Goal: Task Accomplishment & Management: Manage account settings

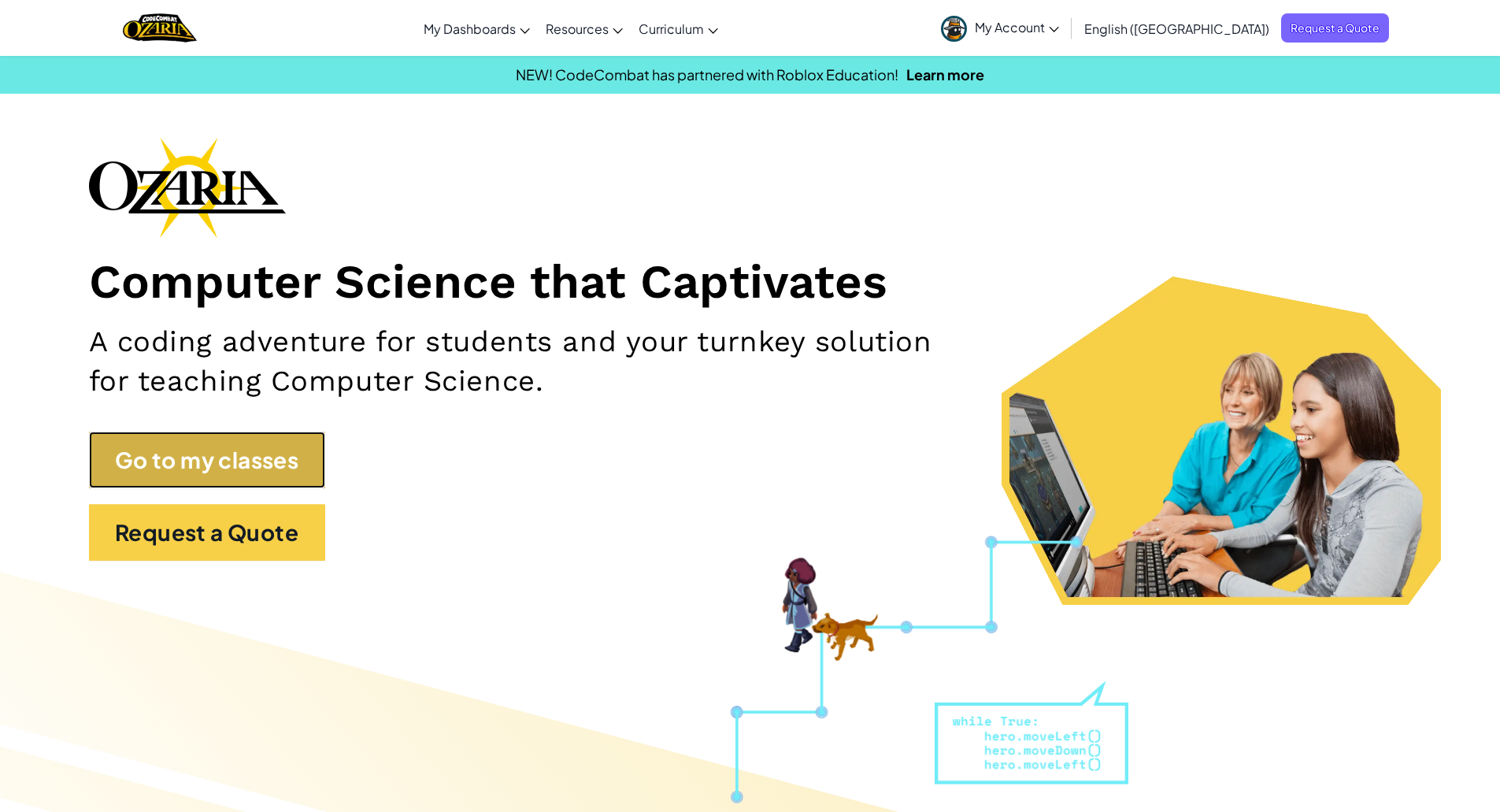
click at [241, 448] on link "Go to my classes" at bounding box center [207, 459] width 236 height 57
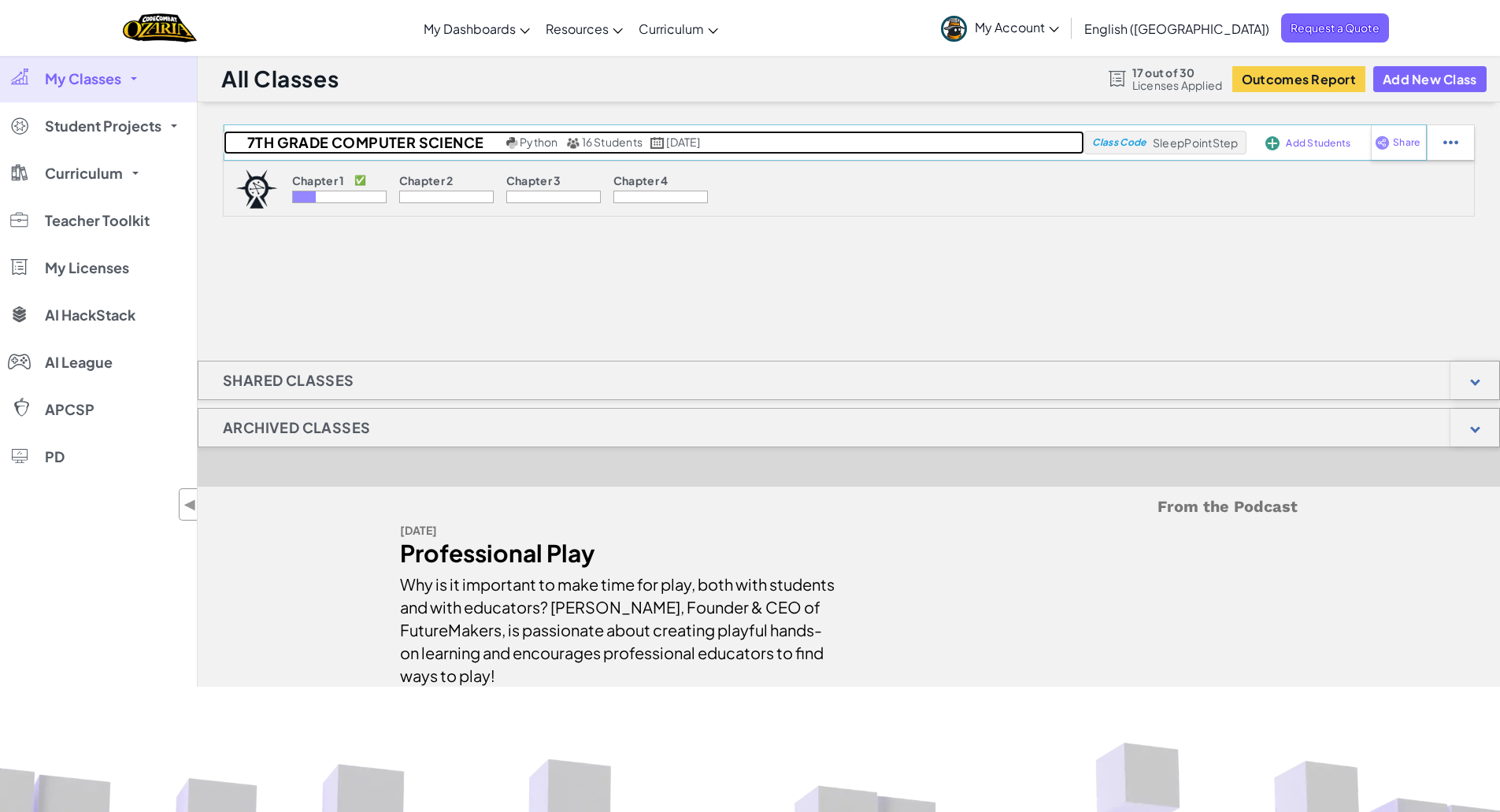
click at [315, 145] on h2 "7th Grade Computer Science" at bounding box center [363, 142] width 279 height 23
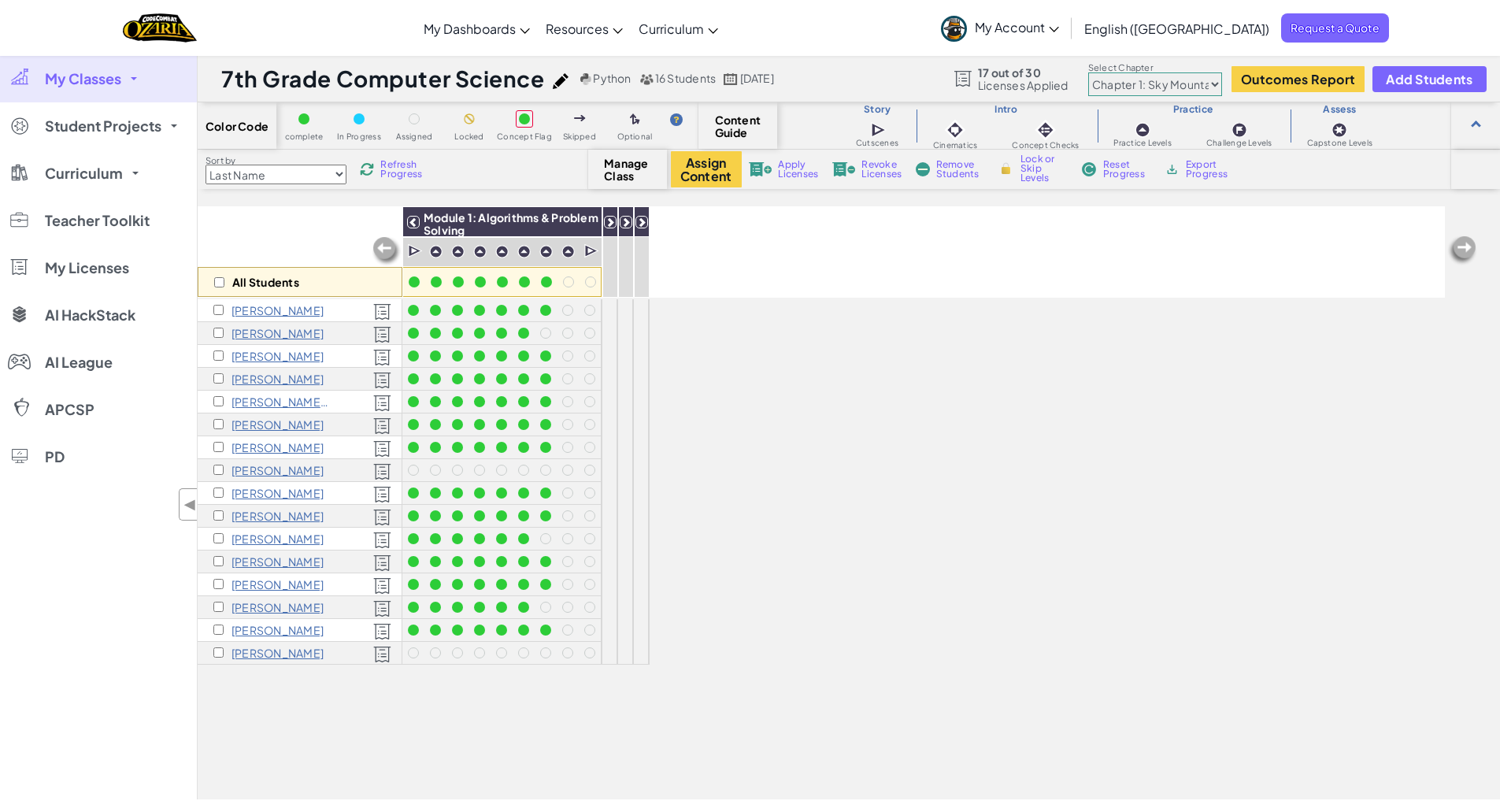
click at [795, 247] on div "All Students Module 1: Algorithms & Problem Solving Module 2: Debugging & Troub…" at bounding box center [821, 252] width 1247 height 91
click at [608, 220] on icon at bounding box center [609, 221] width 11 height 11
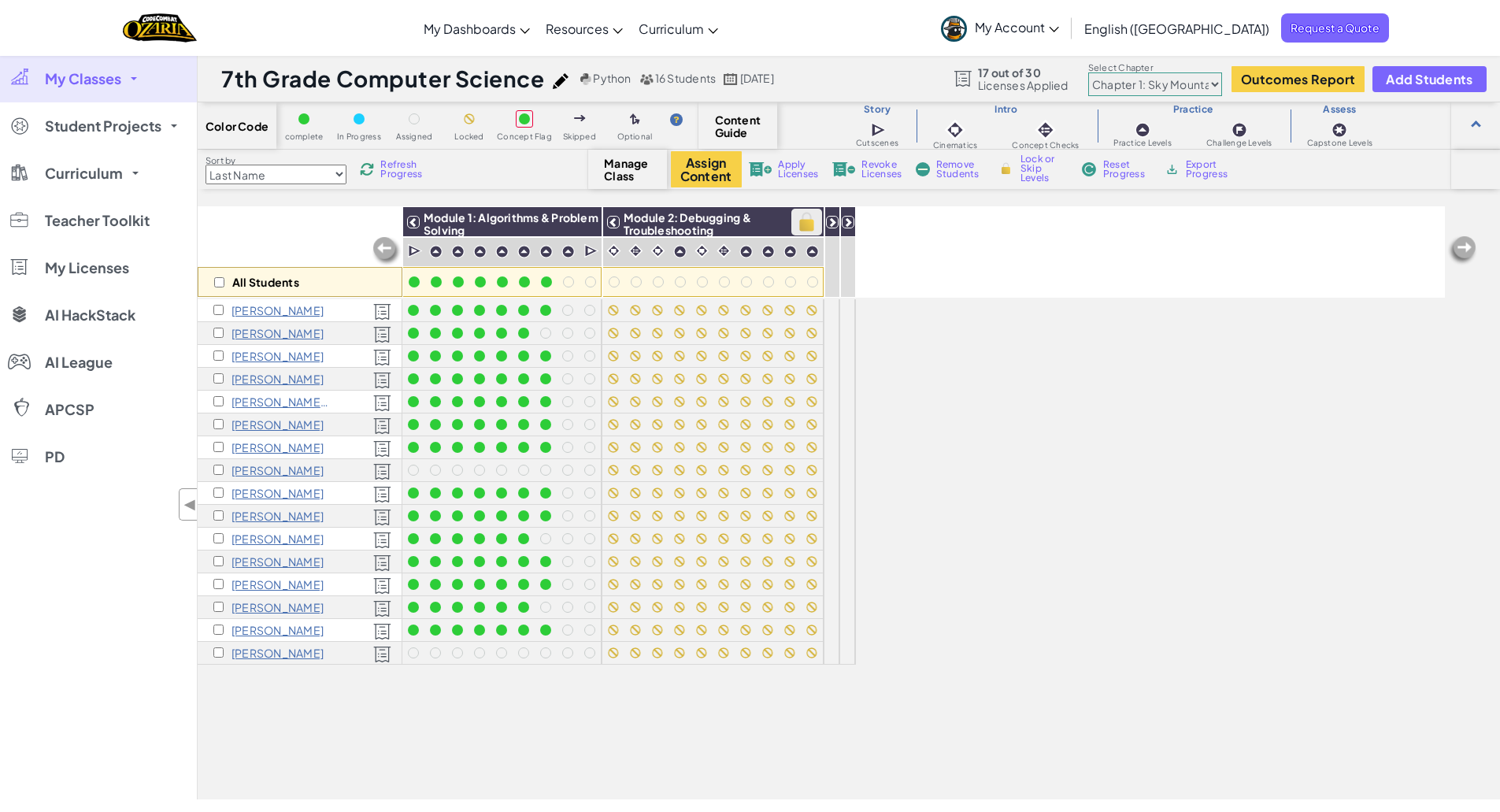
click at [805, 215] on img at bounding box center [806, 222] width 27 height 23
checkbox input "true"
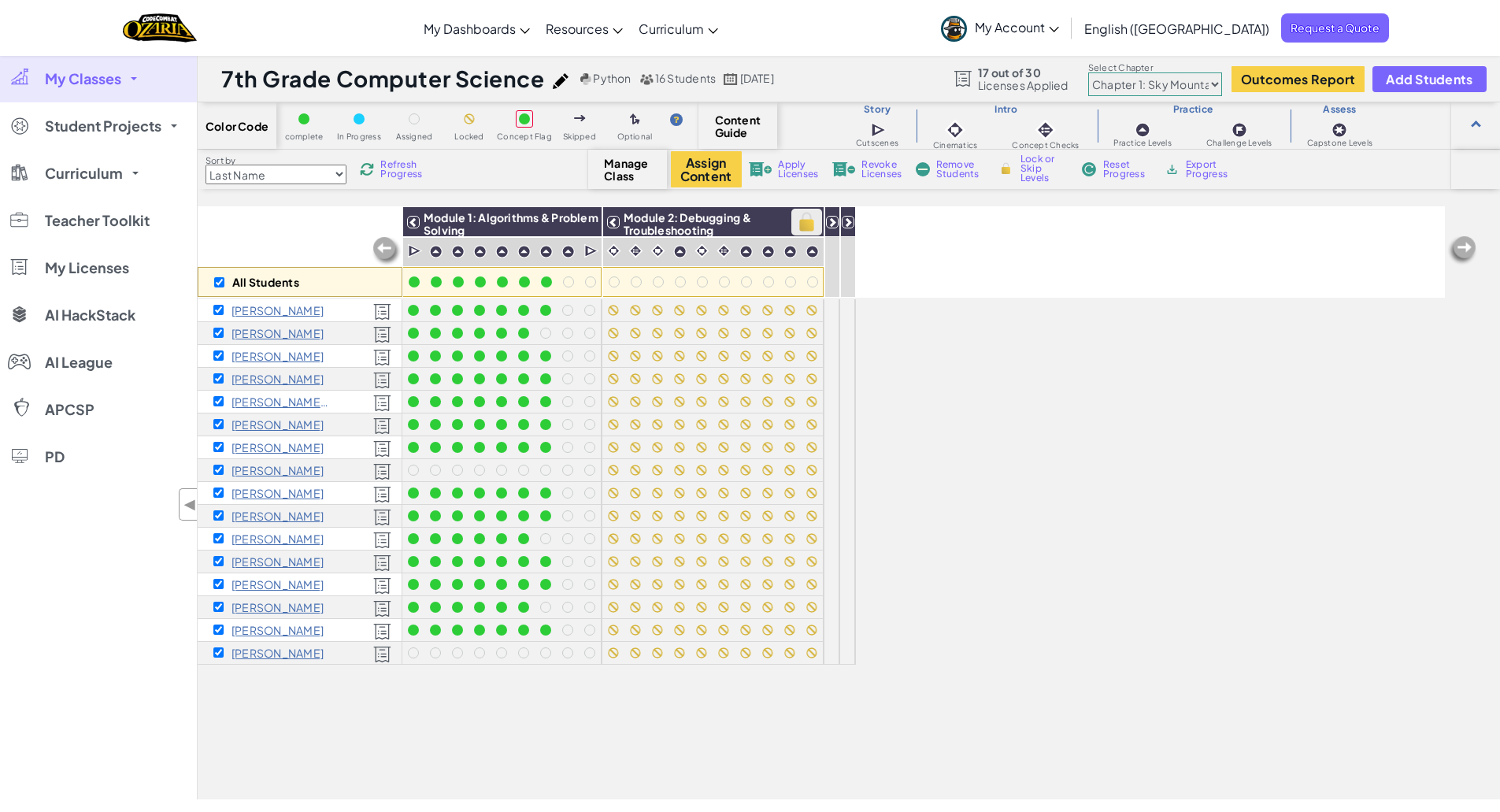
checkbox input "true"
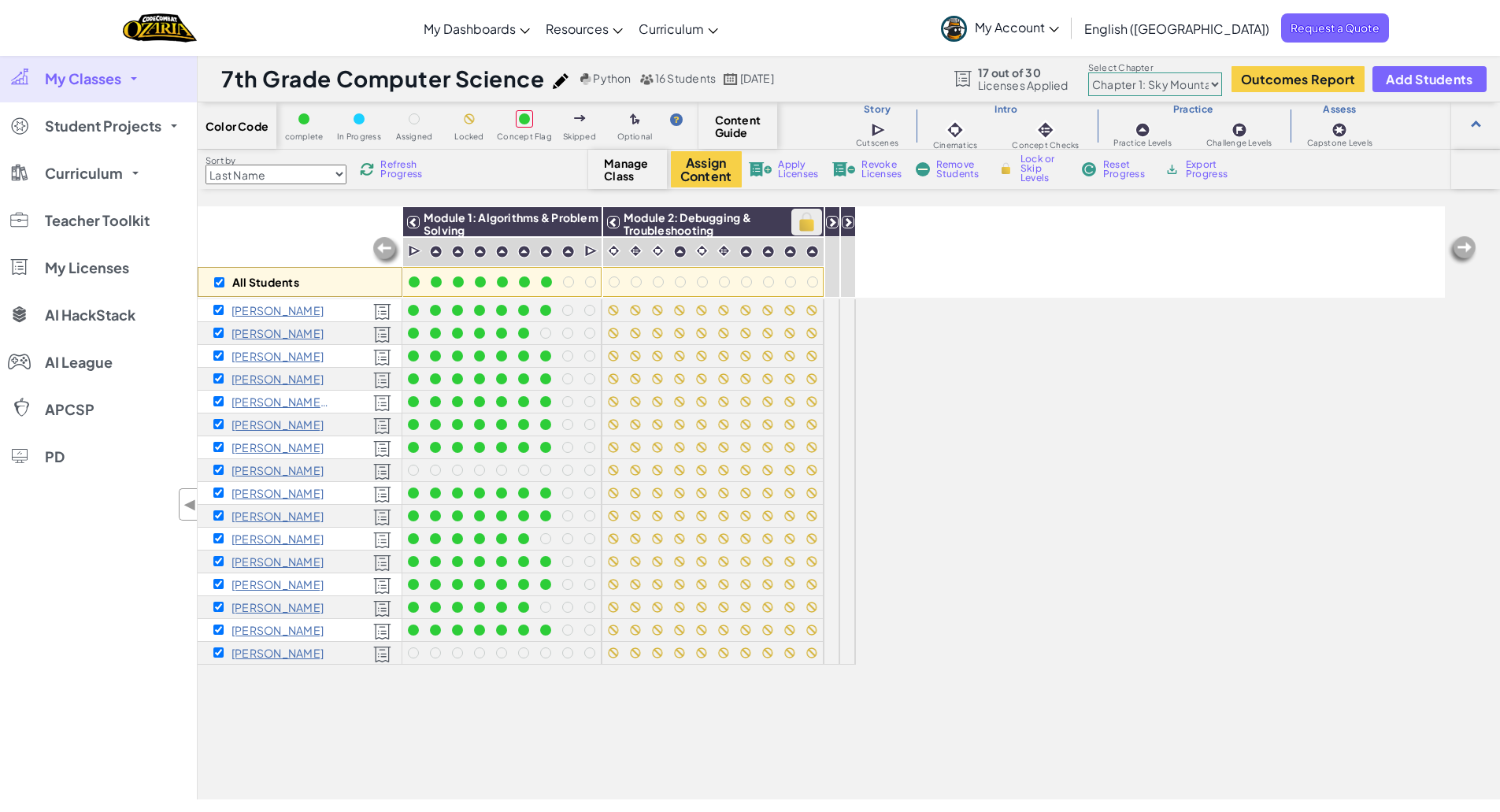
checkbox input "true"
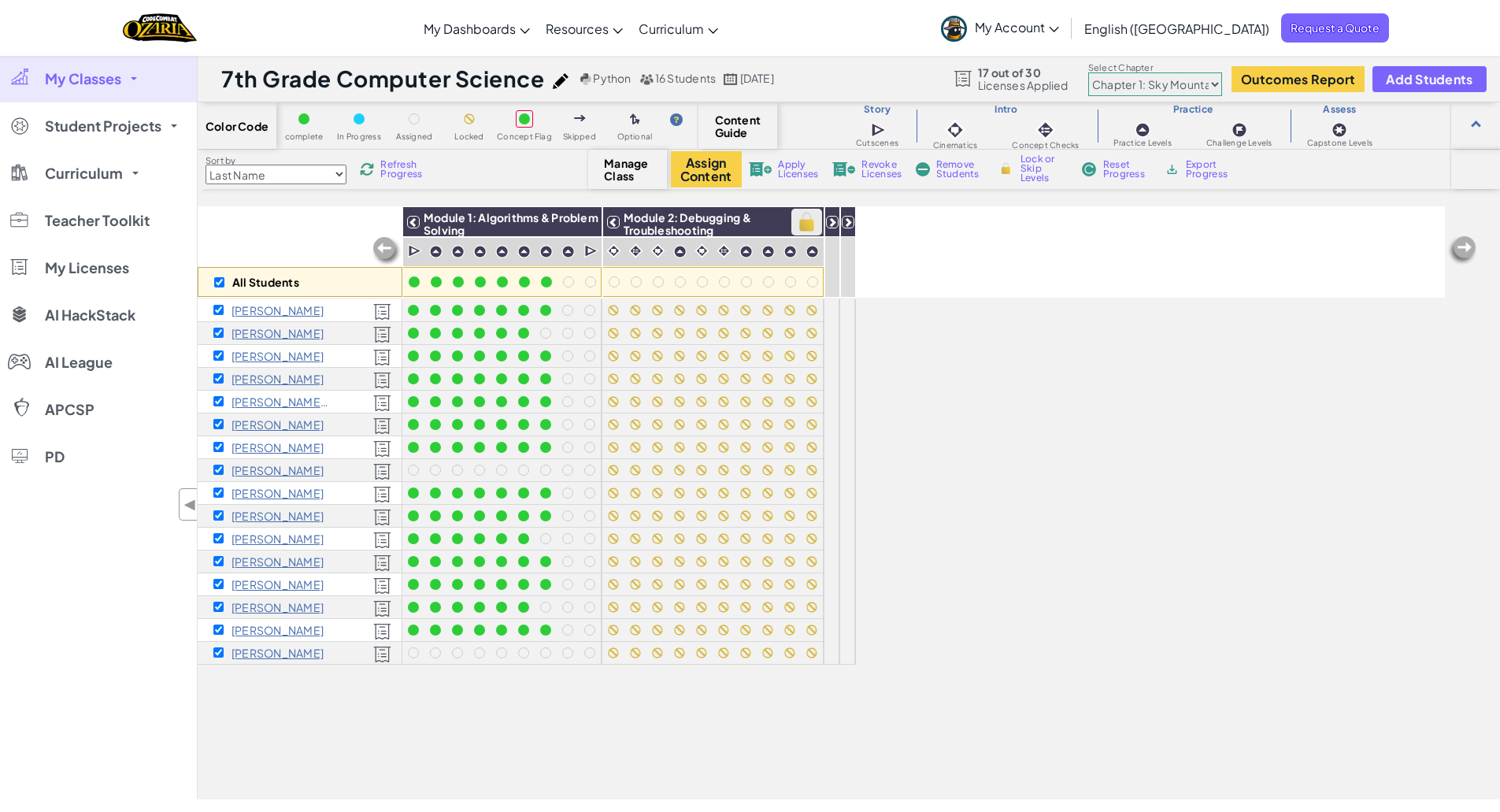
checkbox input "true"
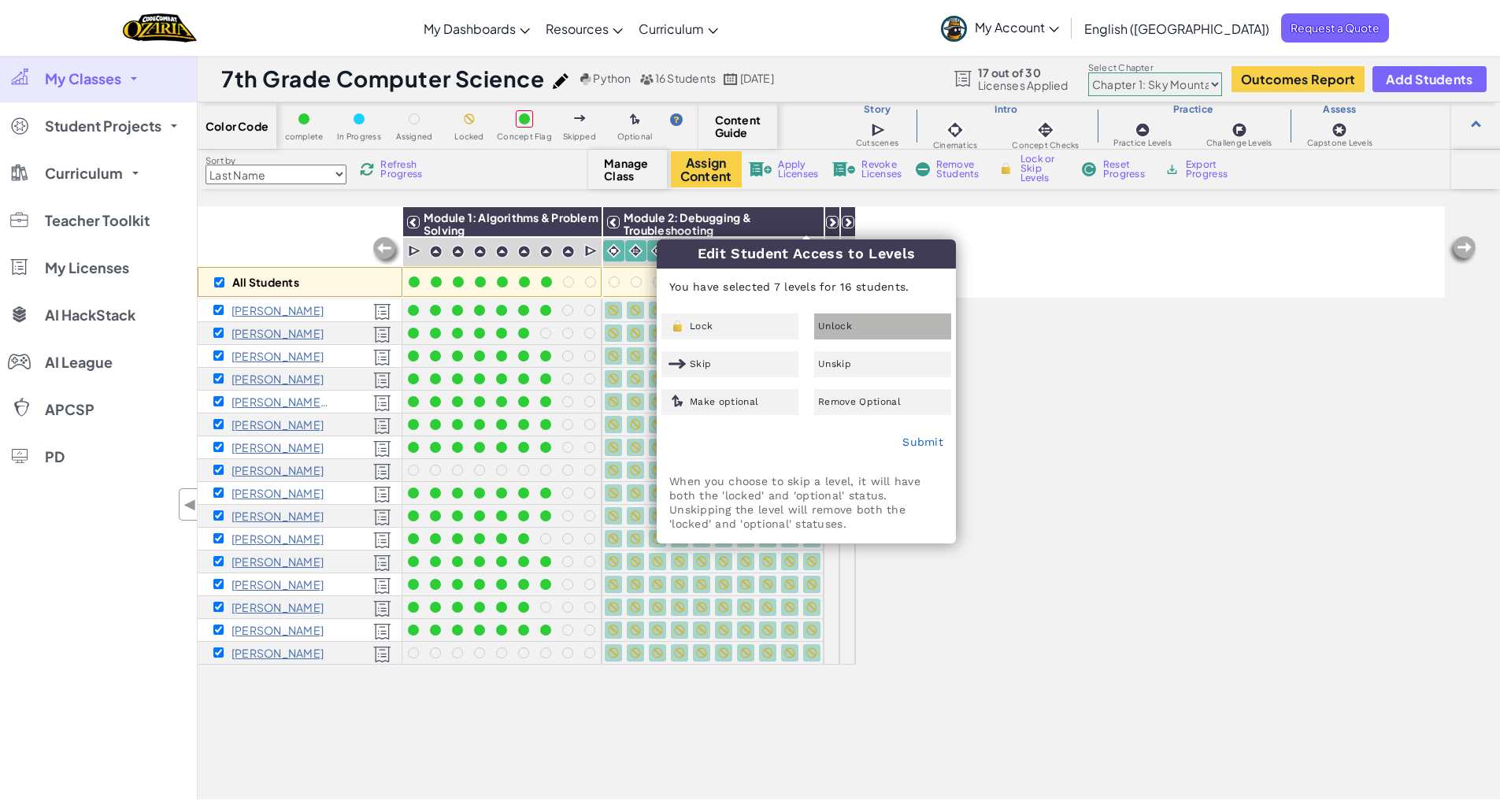
click at [836, 333] on div "Unlock" at bounding box center [882, 326] width 137 height 26
click at [923, 439] on link "Submit" at bounding box center [922, 441] width 41 height 13
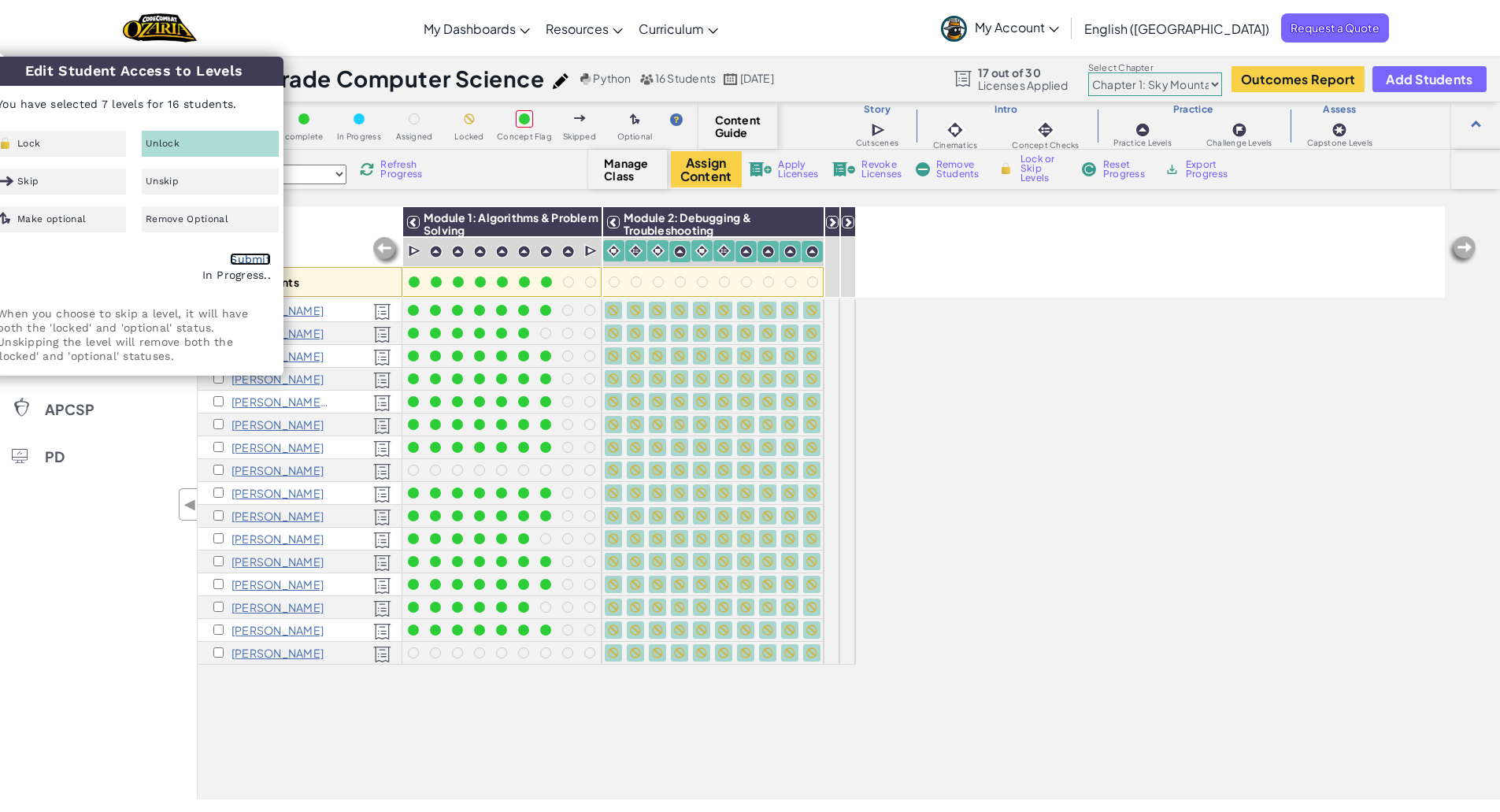
checkbox input "false"
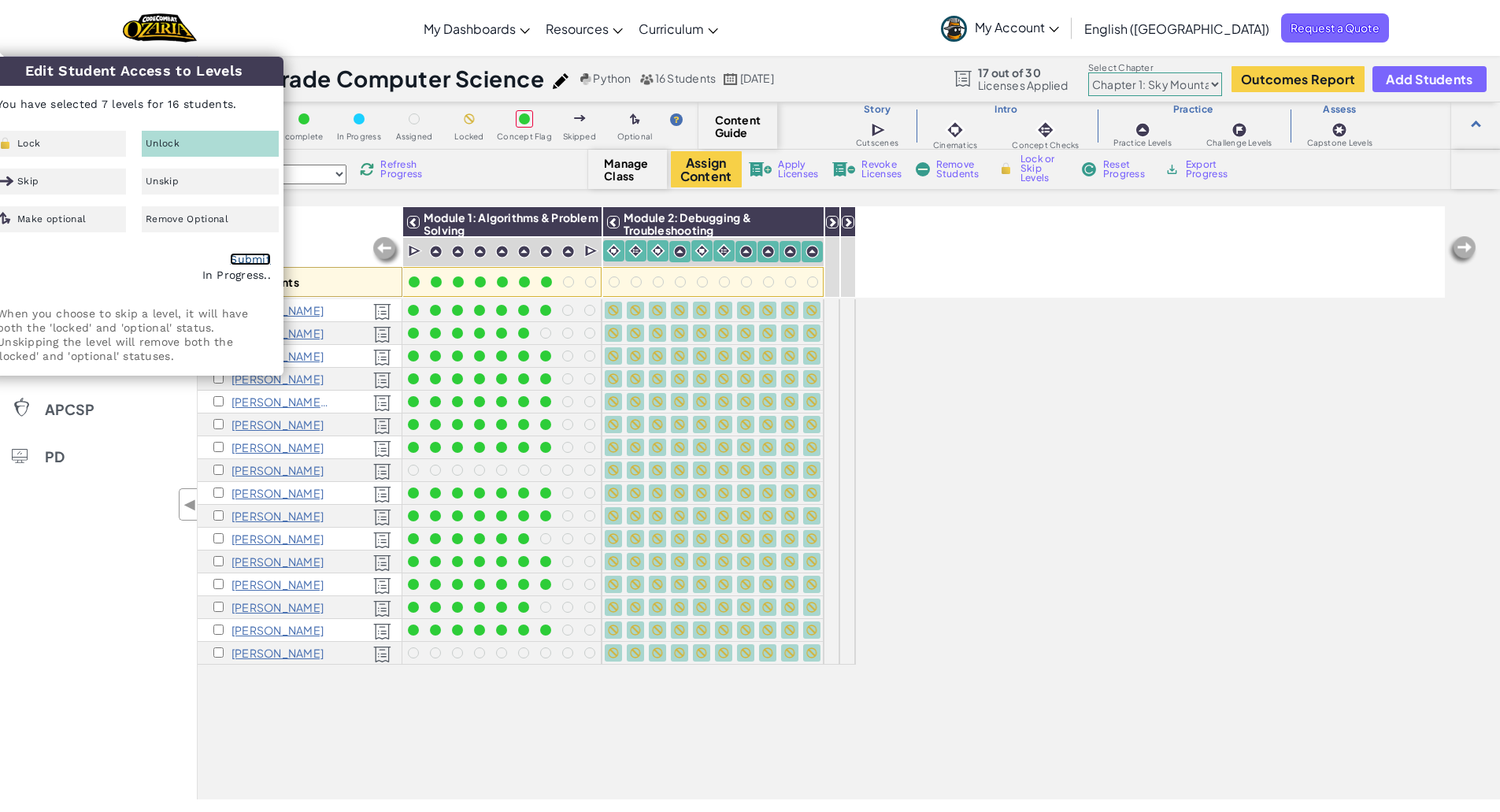
checkbox input "false"
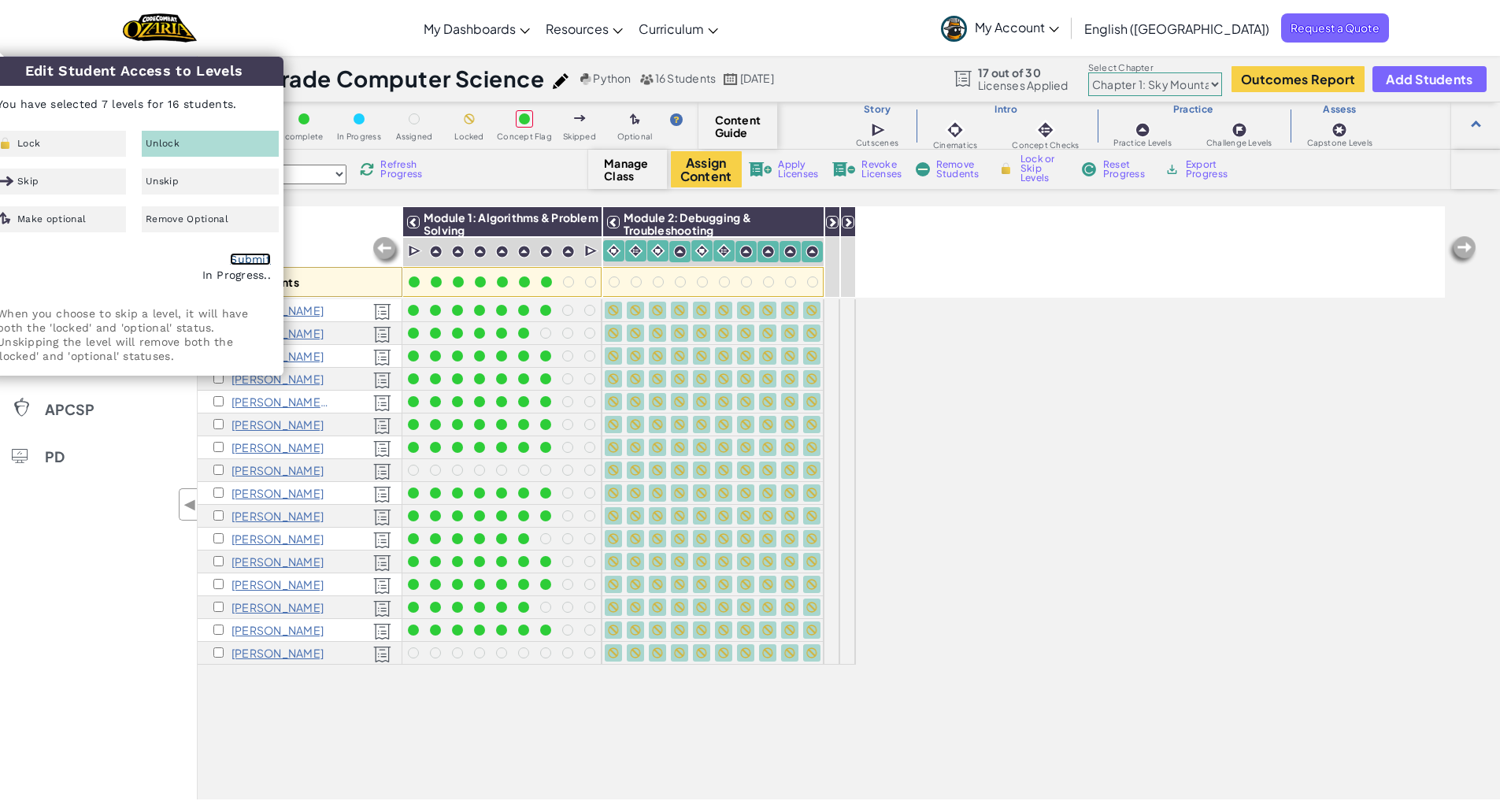
checkbox input "false"
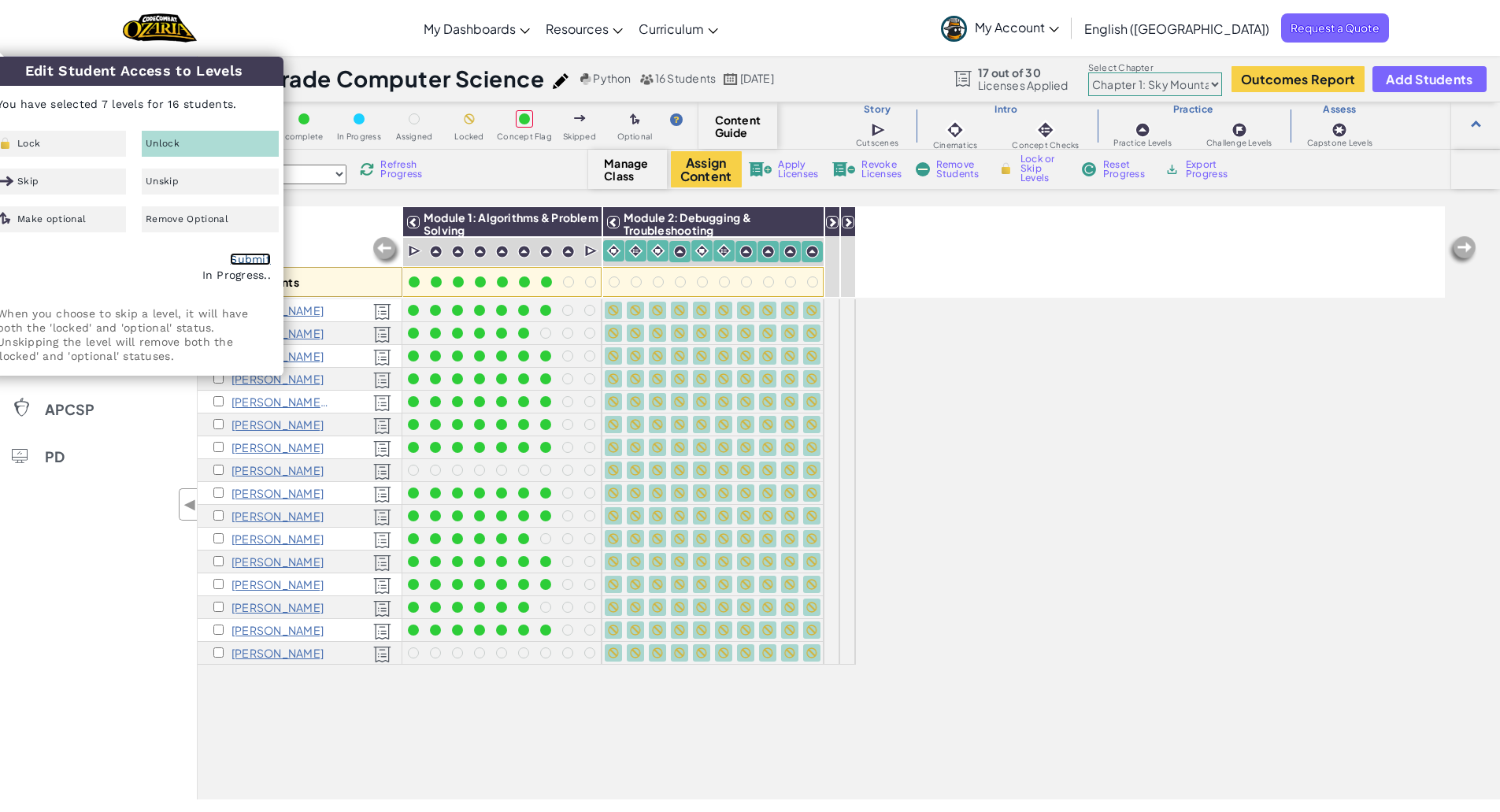
checkbox input "false"
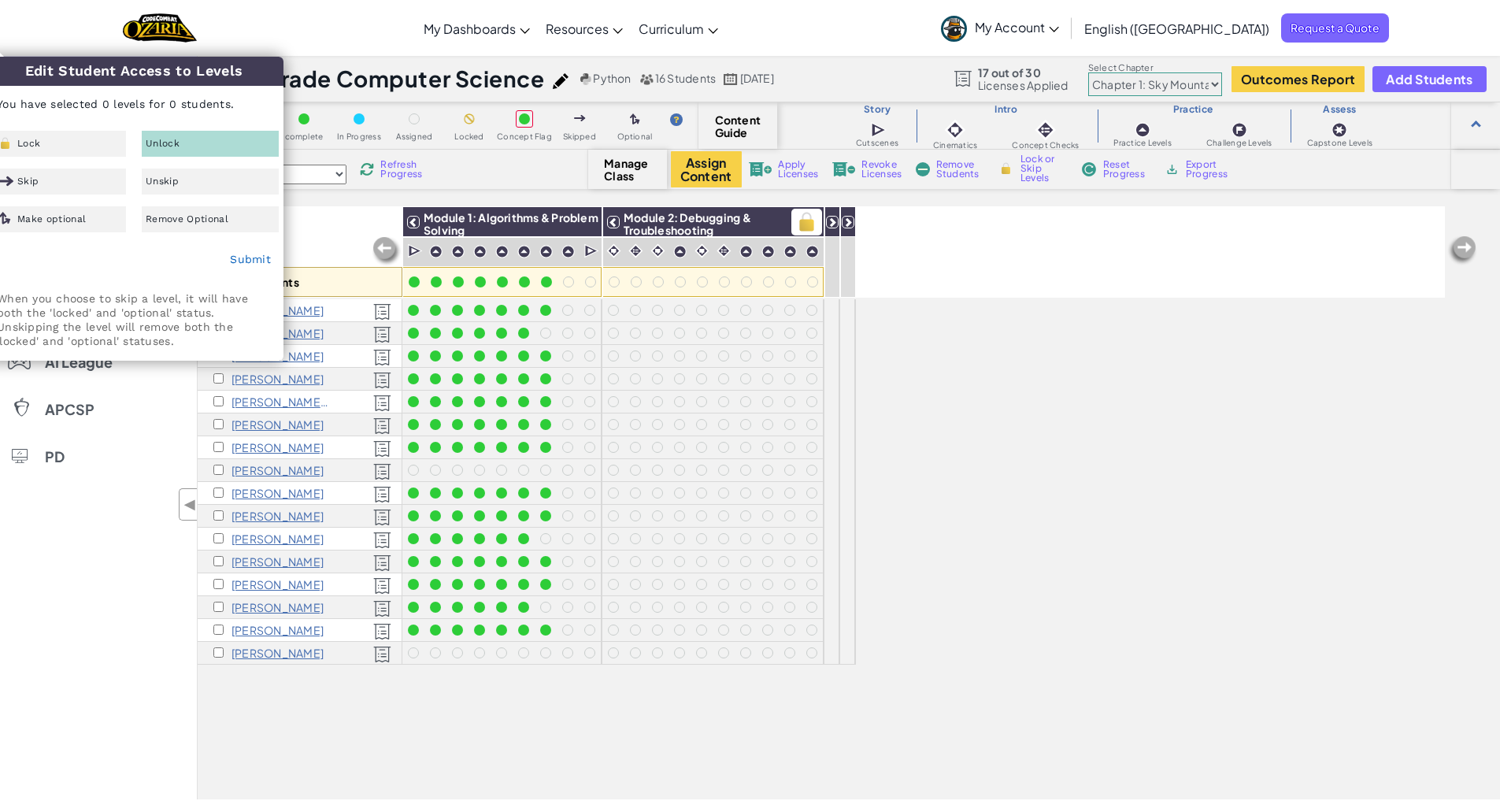
click at [678, 216] on span "Module 2: Debugging & Troubleshooting" at bounding box center [688, 224] width 128 height 27
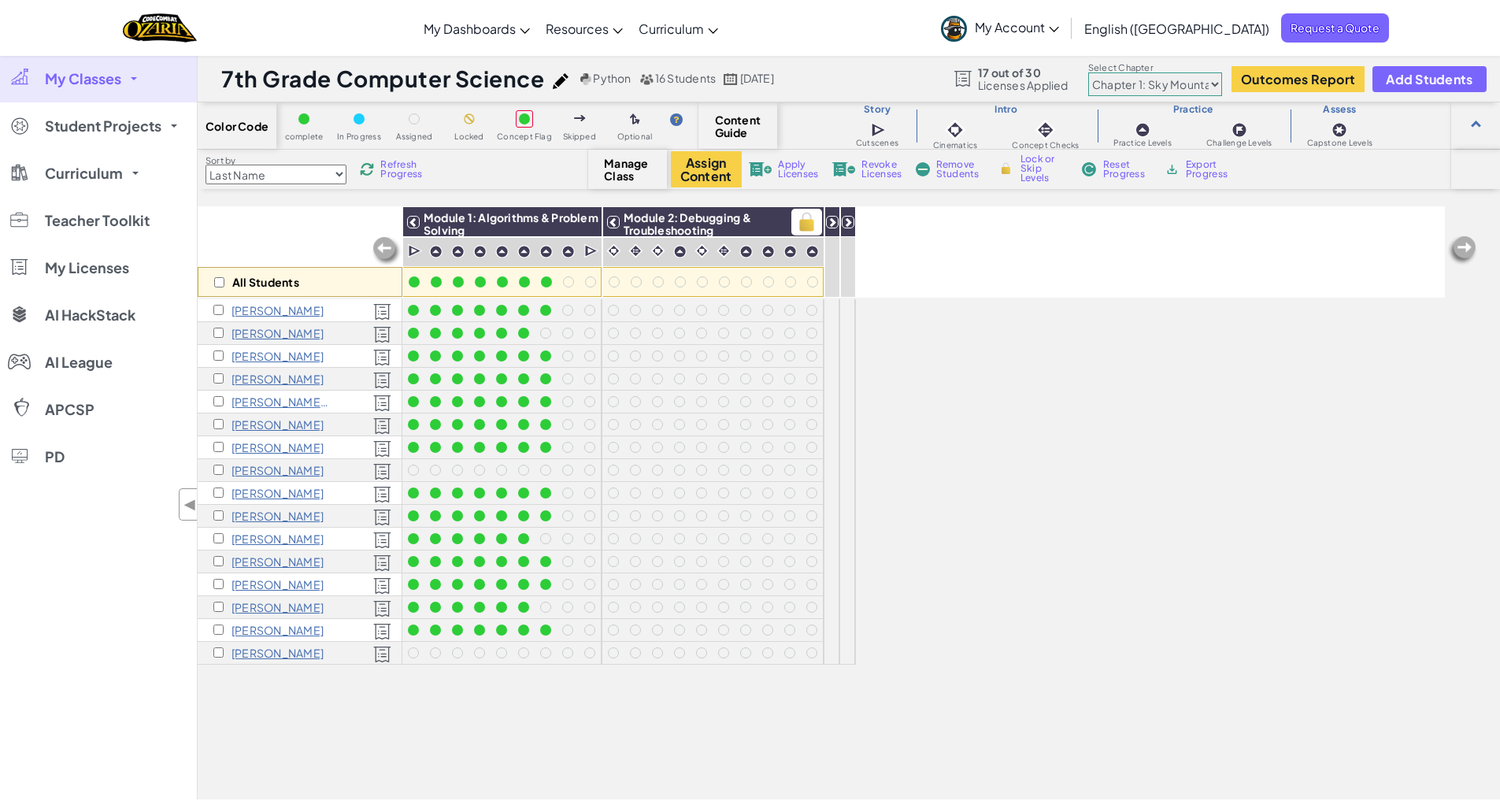
click at [670, 222] on span "Module 2: Debugging & Troubleshooting" at bounding box center [688, 224] width 128 height 27
click at [212, 171] on select "Last Name first Name Progress (High to Low) Progress (Low to Hight)" at bounding box center [275, 174] width 141 height 19
click at [138, 172] on link "Curriculum" at bounding box center [98, 172] width 197 height 47
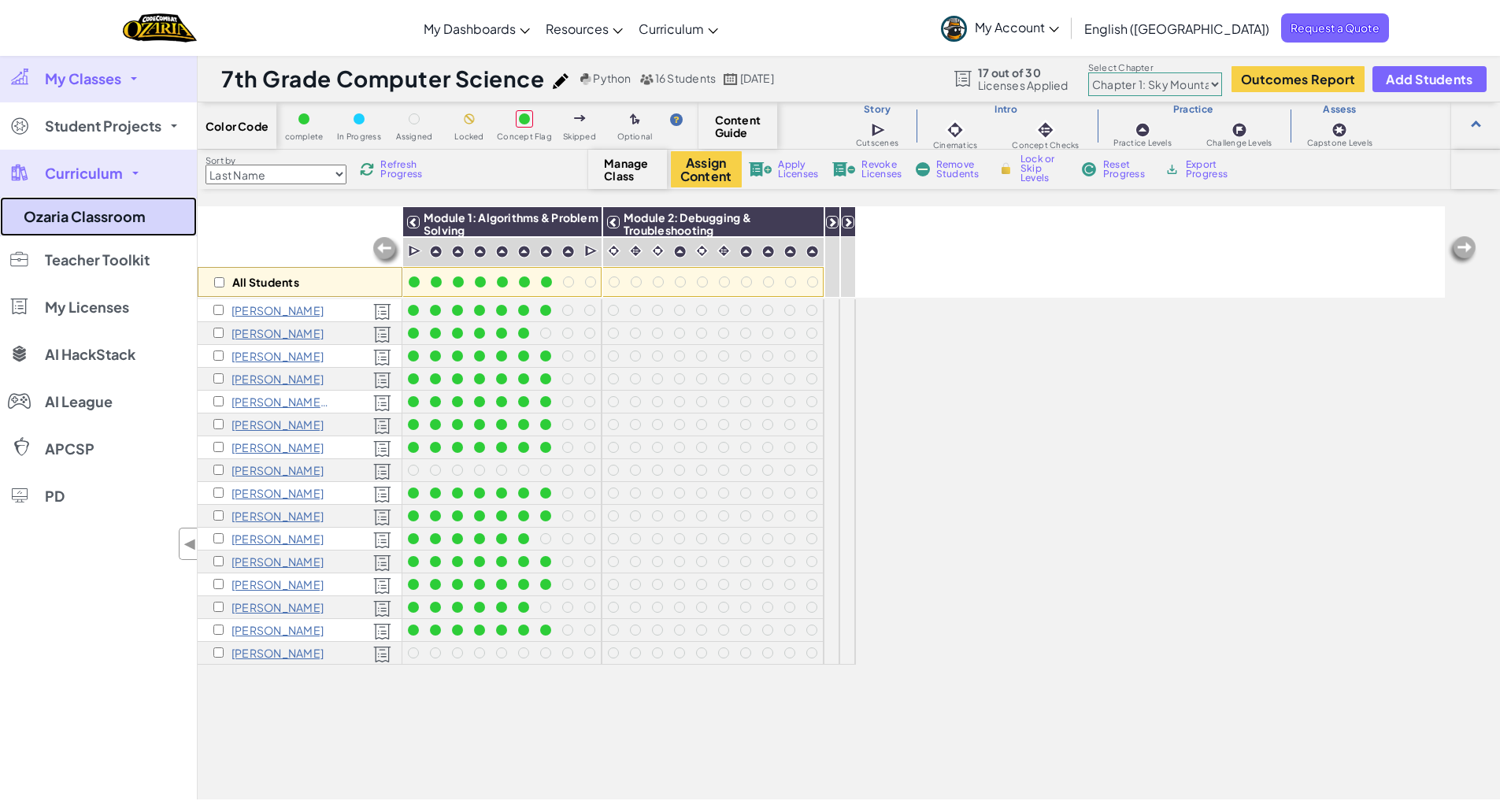
click at [114, 221] on link "Ozaria Classroom" at bounding box center [98, 216] width 197 height 40
